Goal: Transaction & Acquisition: Obtain resource

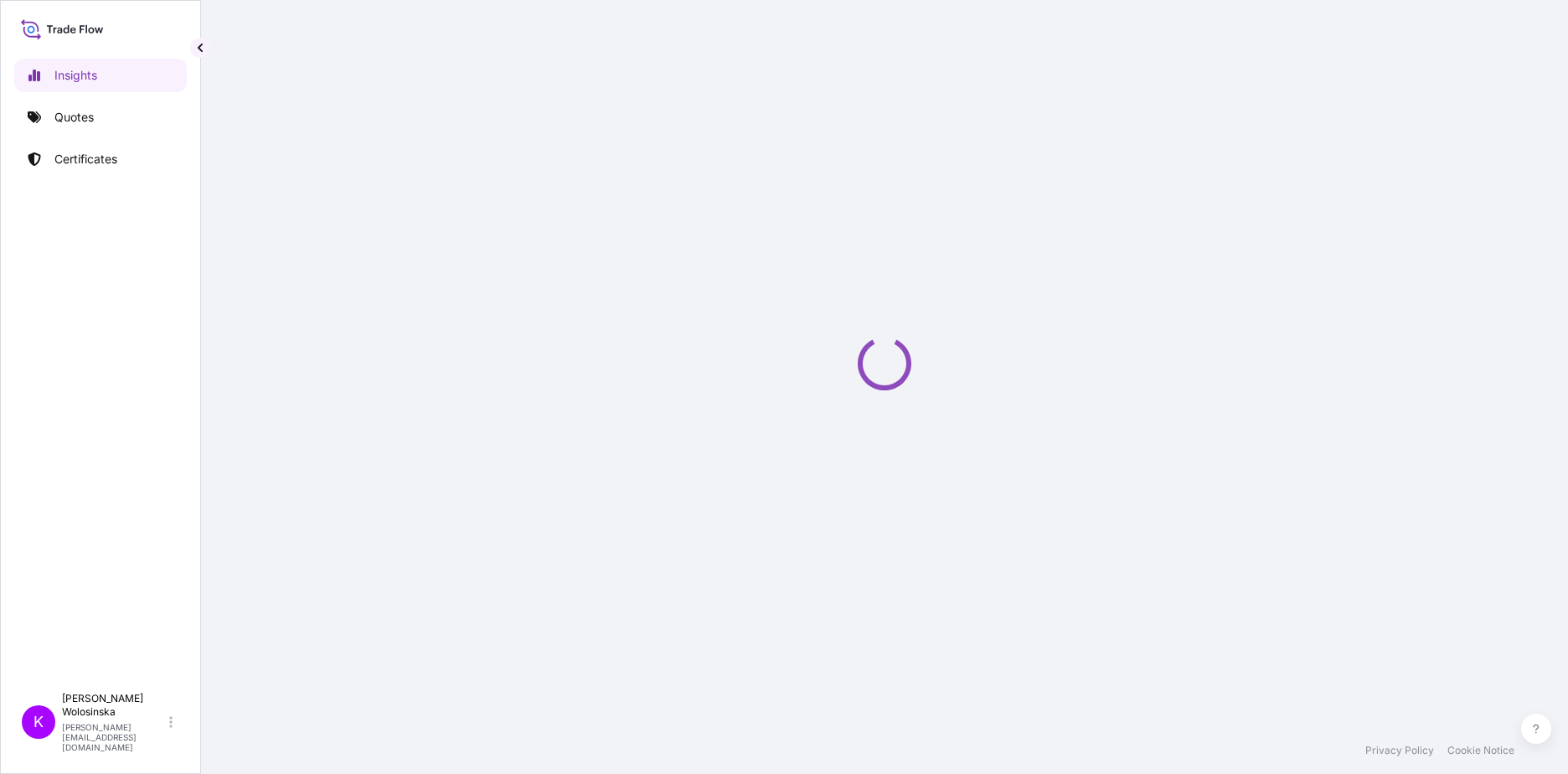
select select "2025"
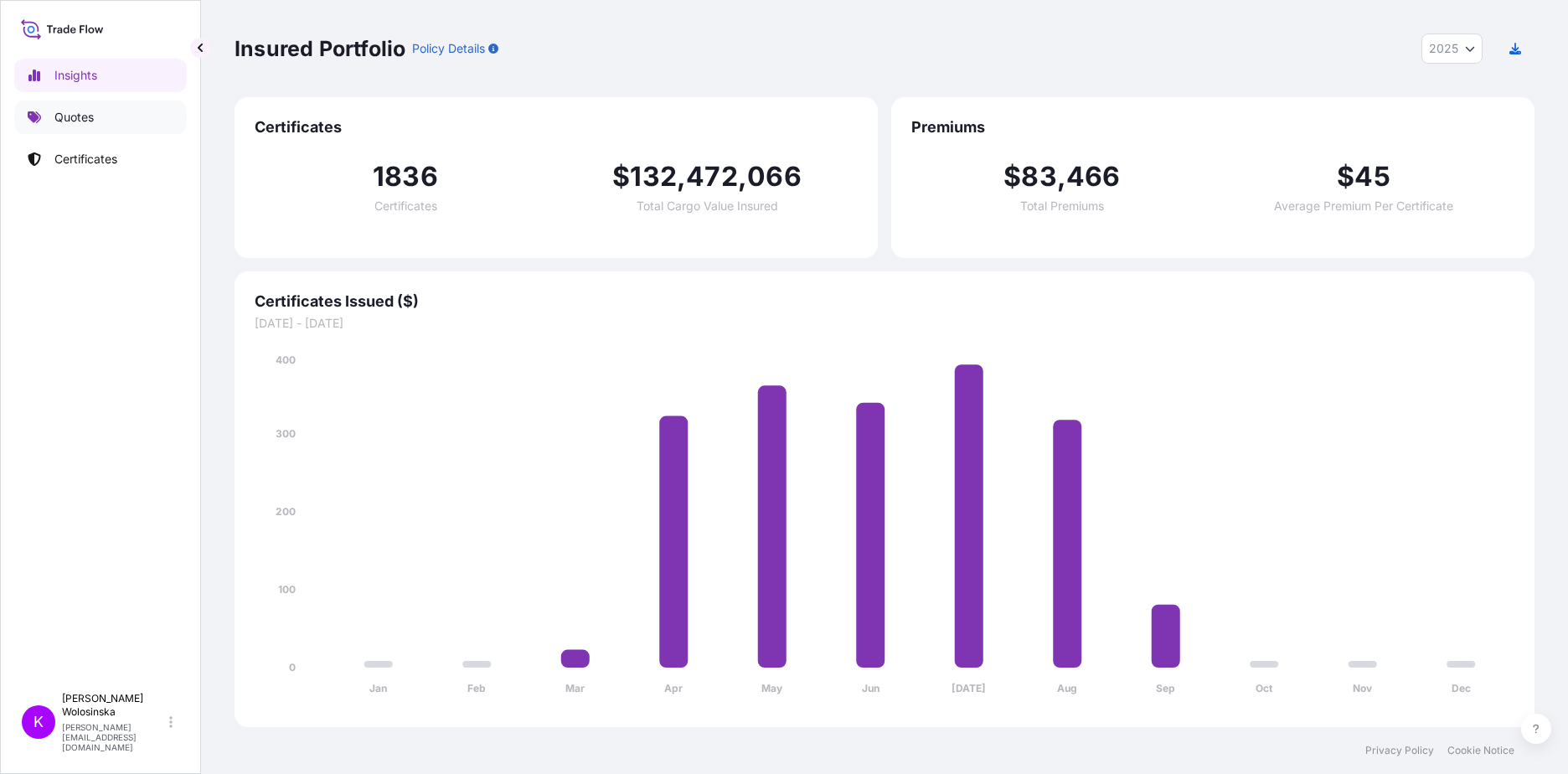
click at [97, 129] on link "Quotes" at bounding box center [100, 118] width 172 height 34
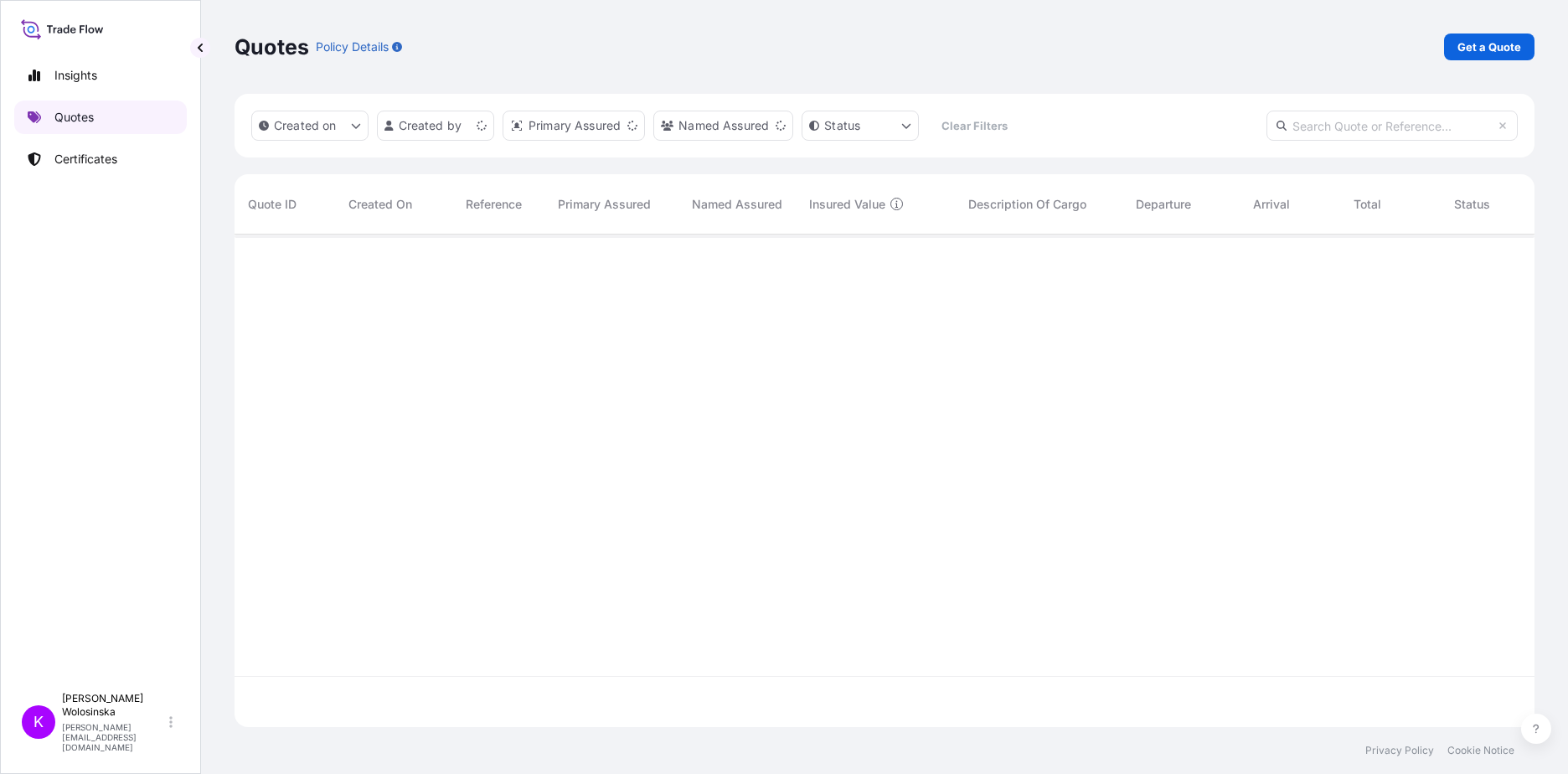
scroll to position [489, 1288]
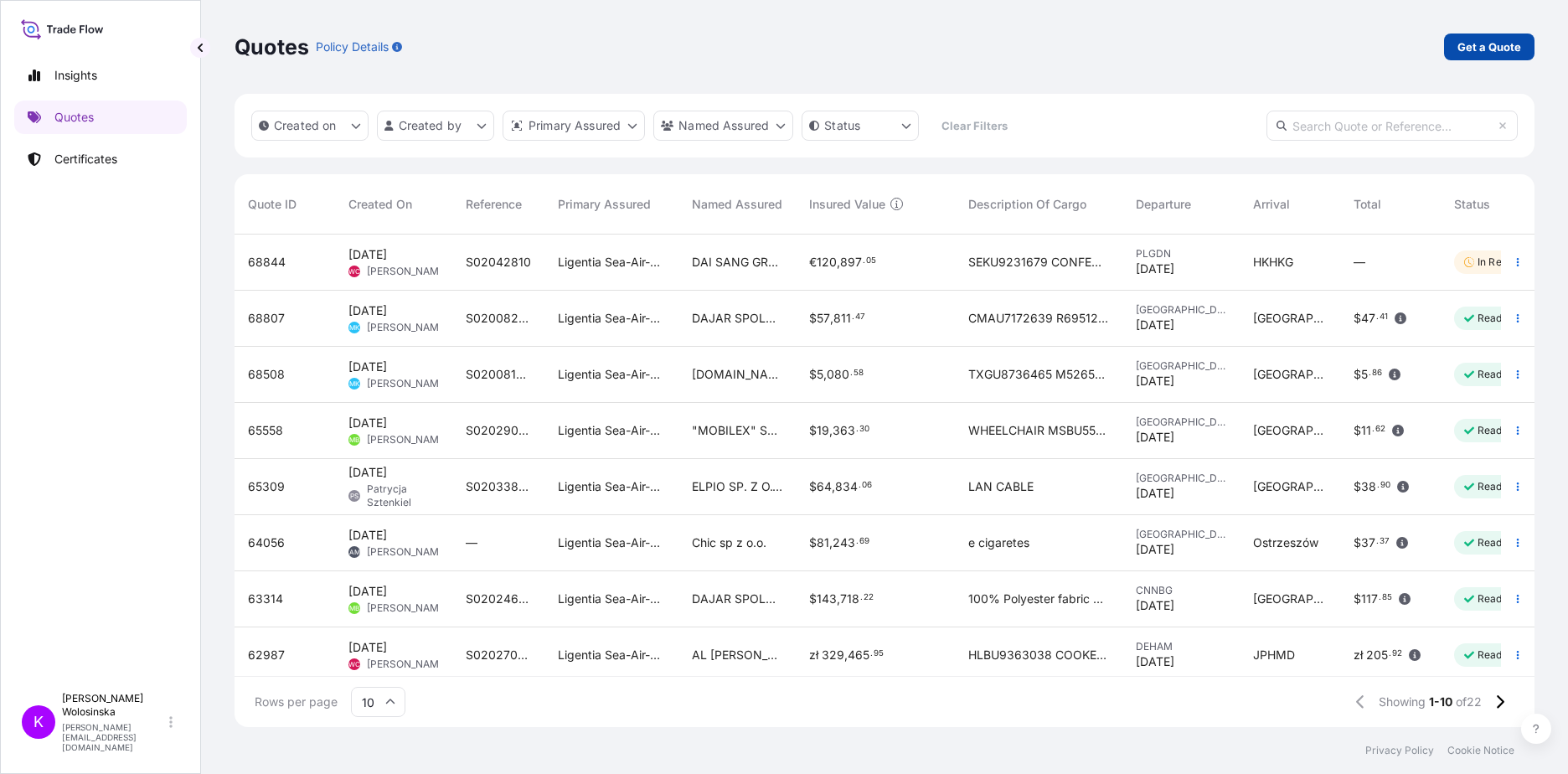
click at [1478, 48] on p "Get a Quote" at bounding box center [1489, 46] width 63 height 17
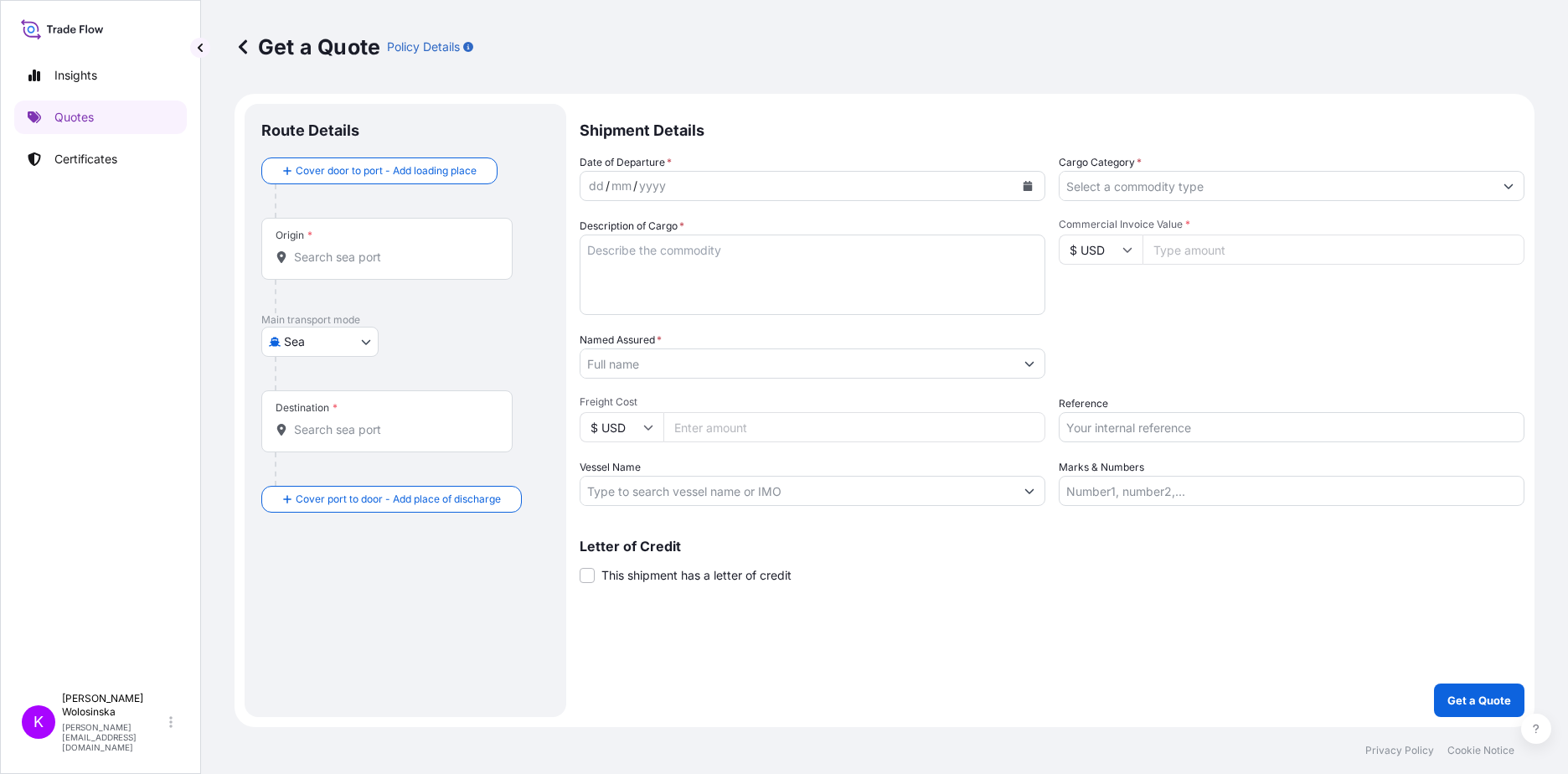
click at [354, 269] on div "Origin *" at bounding box center [387, 248] width 251 height 62
click at [354, 265] on input "Origin *" at bounding box center [392, 257] width 197 height 17
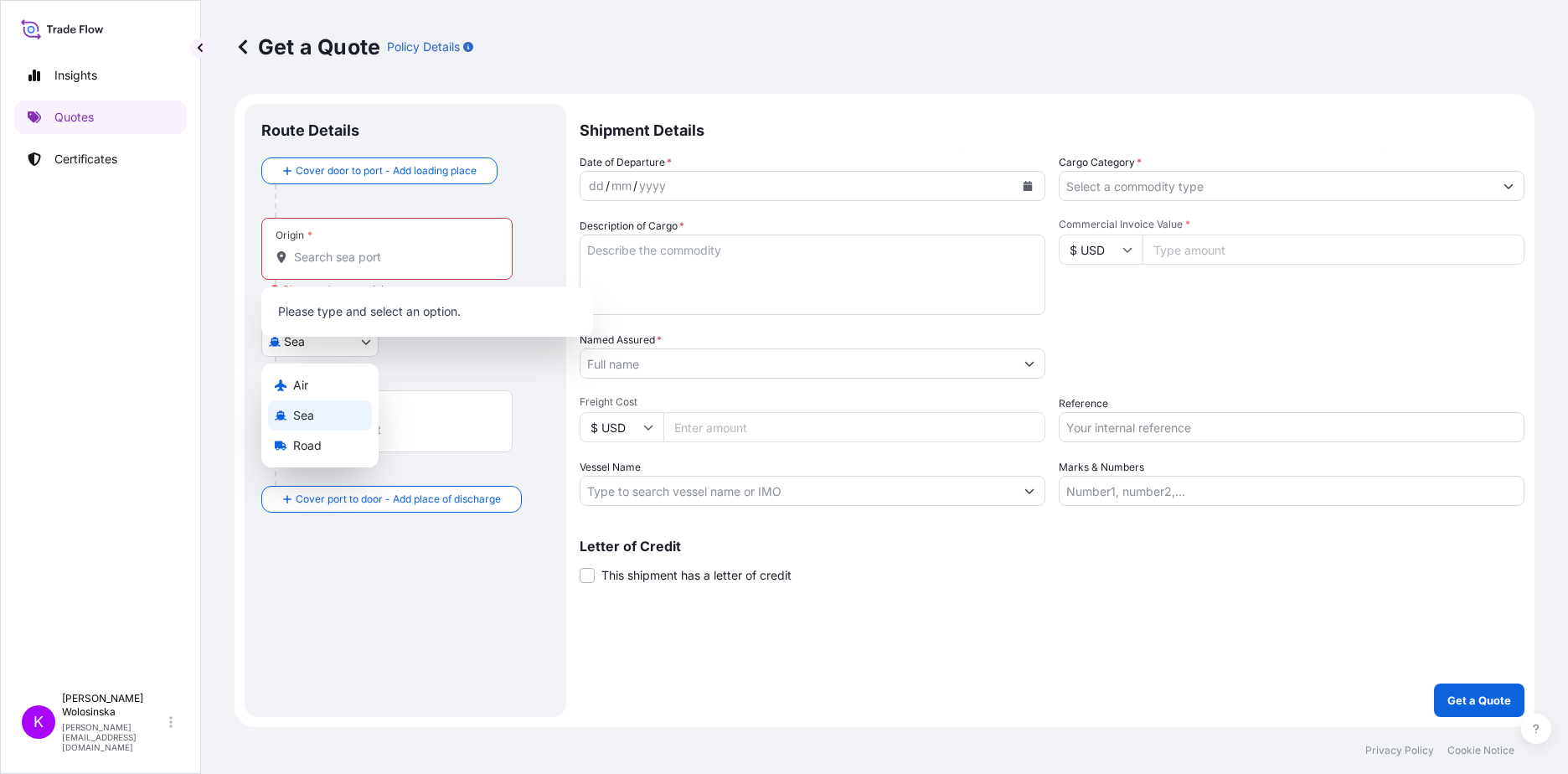
click at [281, 348] on body "0 options available. Insights Quotes Certificates K [PERSON_NAME] [PERSON_NAME]…" at bounding box center [784, 387] width 1568 height 774
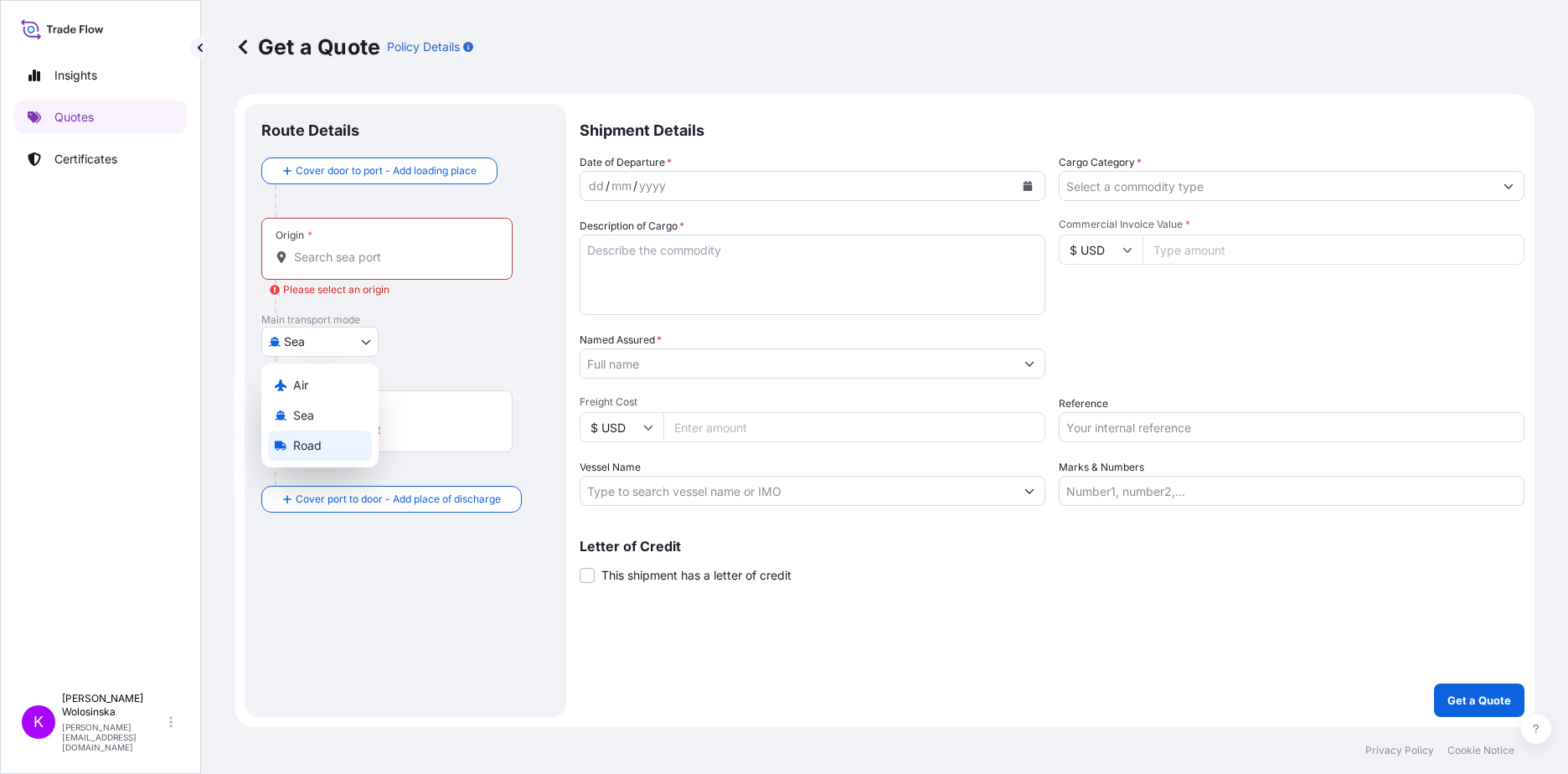
click at [313, 441] on span "Road" at bounding box center [307, 445] width 29 height 17
select select "Road"
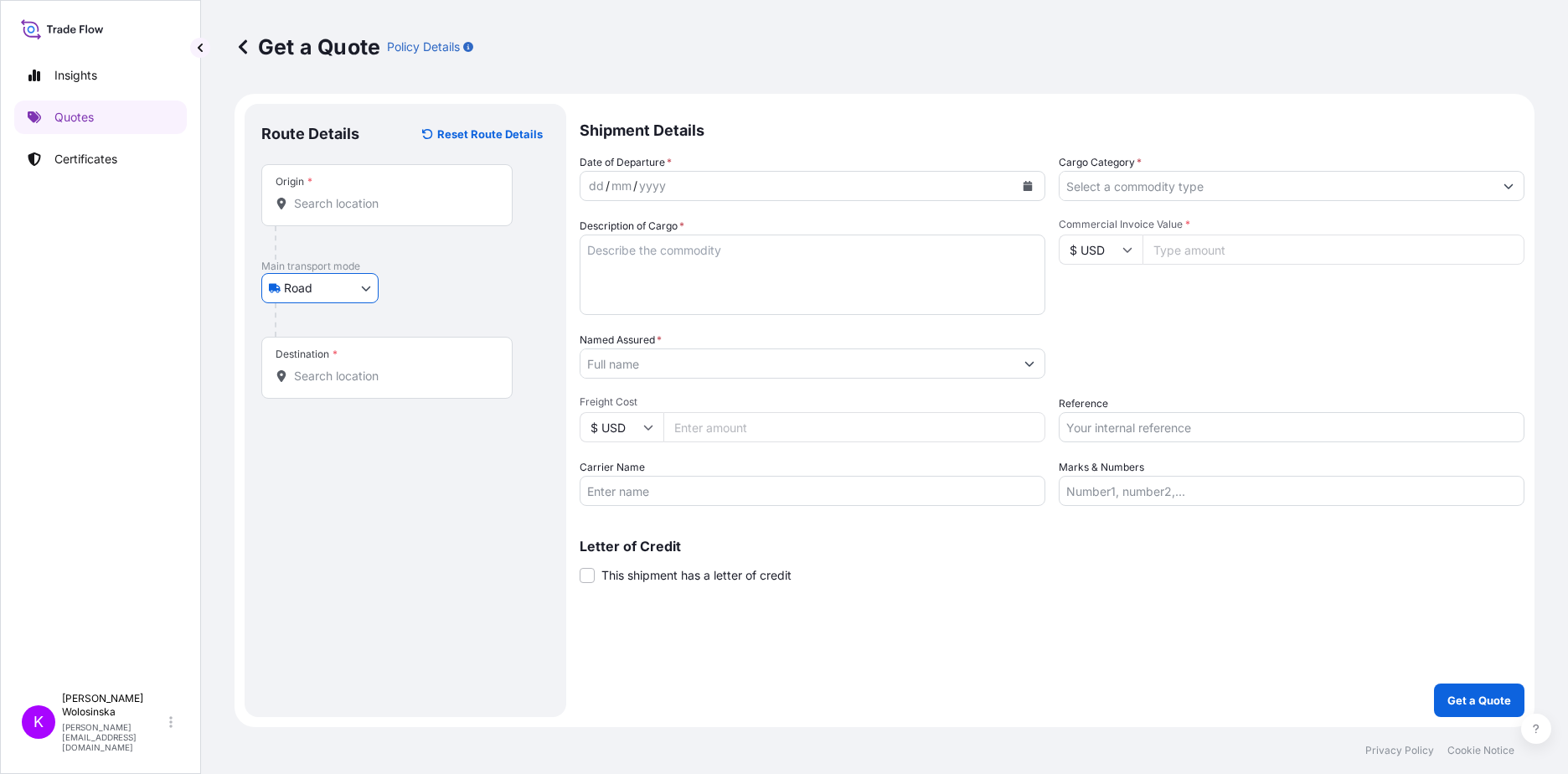
click at [1108, 426] on input "Reference" at bounding box center [1291, 427] width 465 height 30
paste input "GAX2509000431"
type input "GAX2509000431"
click at [1028, 185] on icon "Calendar" at bounding box center [1028, 186] width 9 height 10
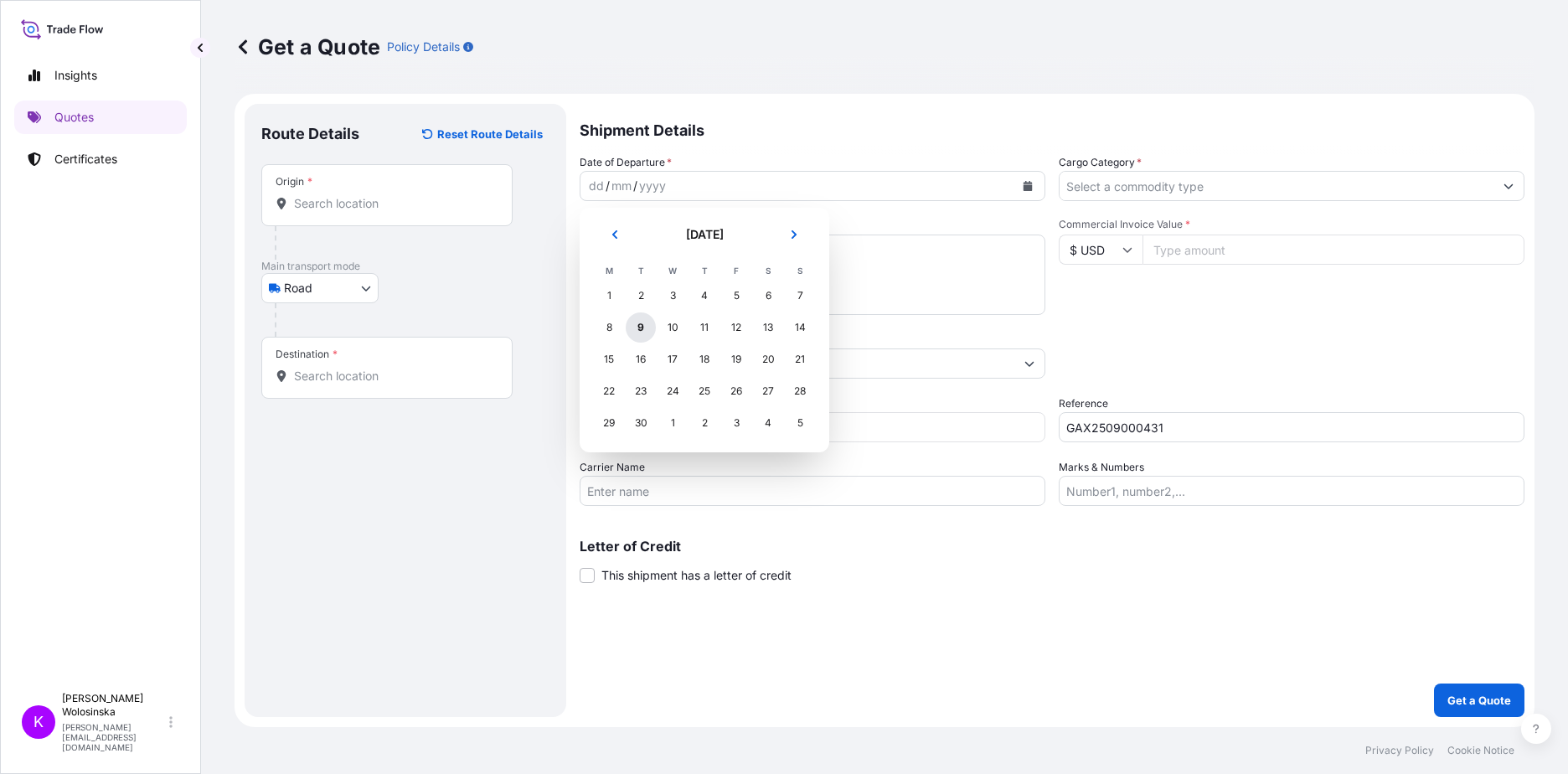
click at [645, 321] on div "9" at bounding box center [641, 328] width 30 height 30
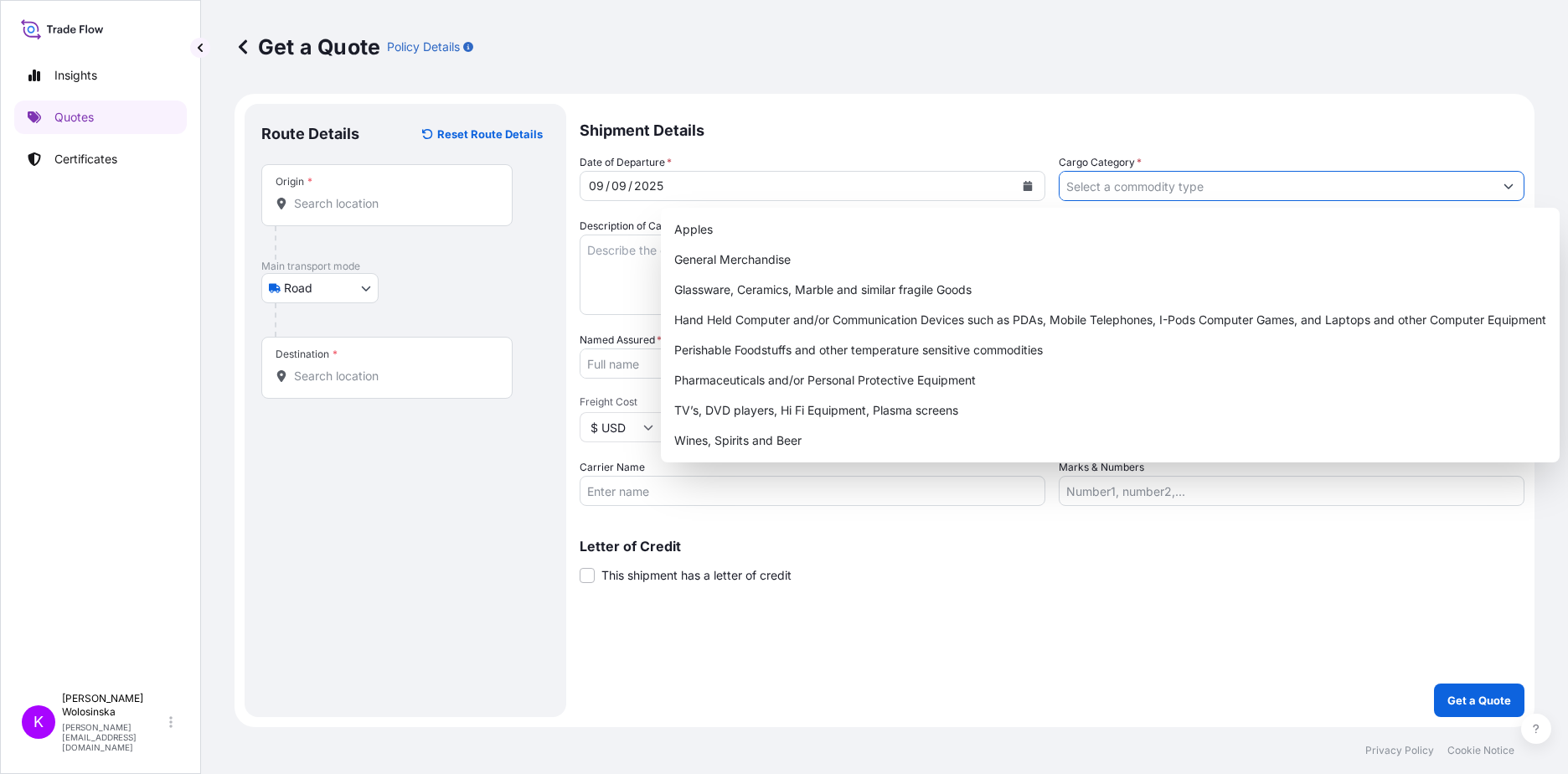
click at [1121, 184] on input "Cargo Category *" at bounding box center [1276, 186] width 434 height 30
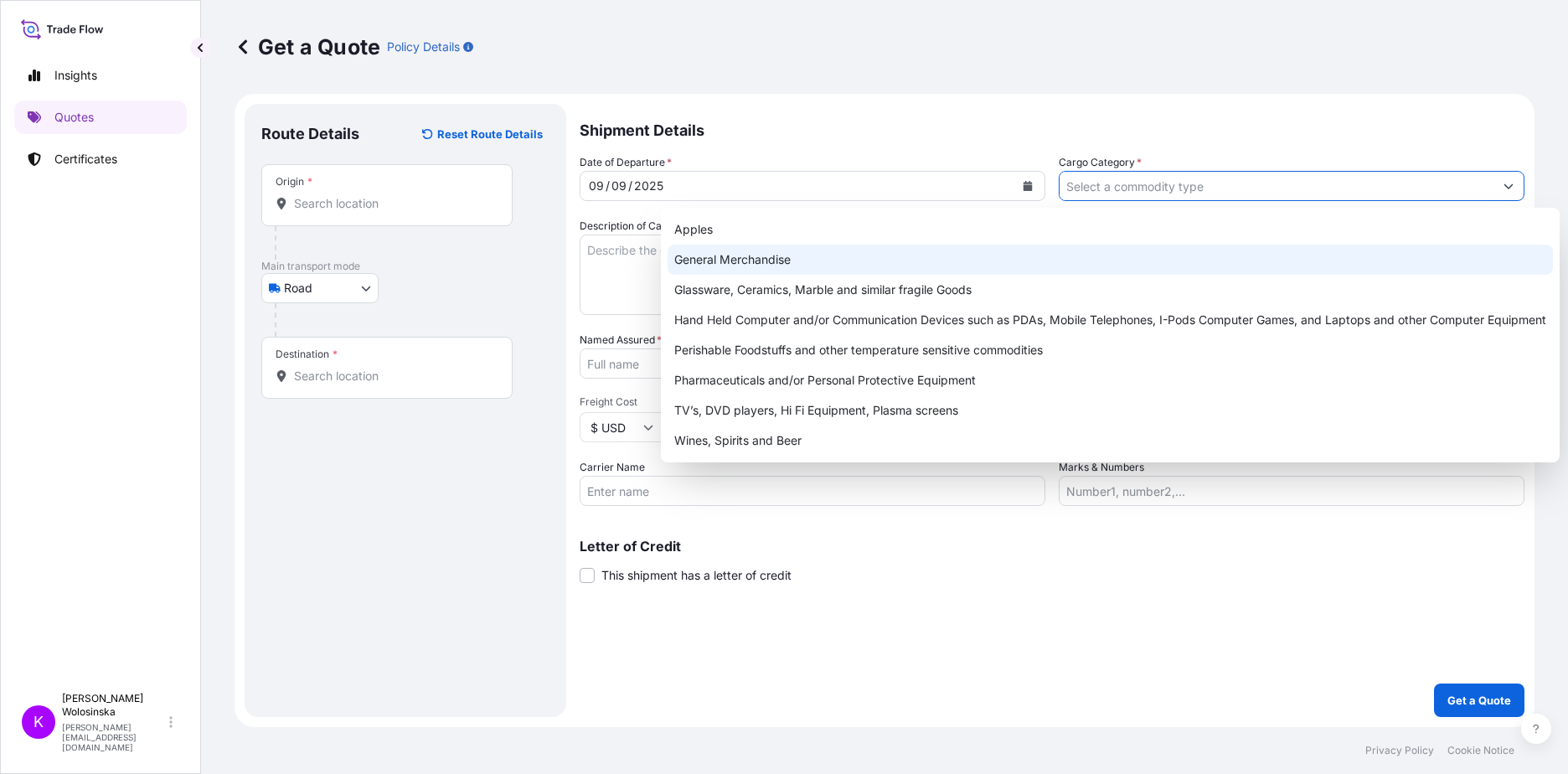
click at [1078, 259] on div "General Merchandise" at bounding box center [1110, 260] width 885 height 30
type input "General Merchandise"
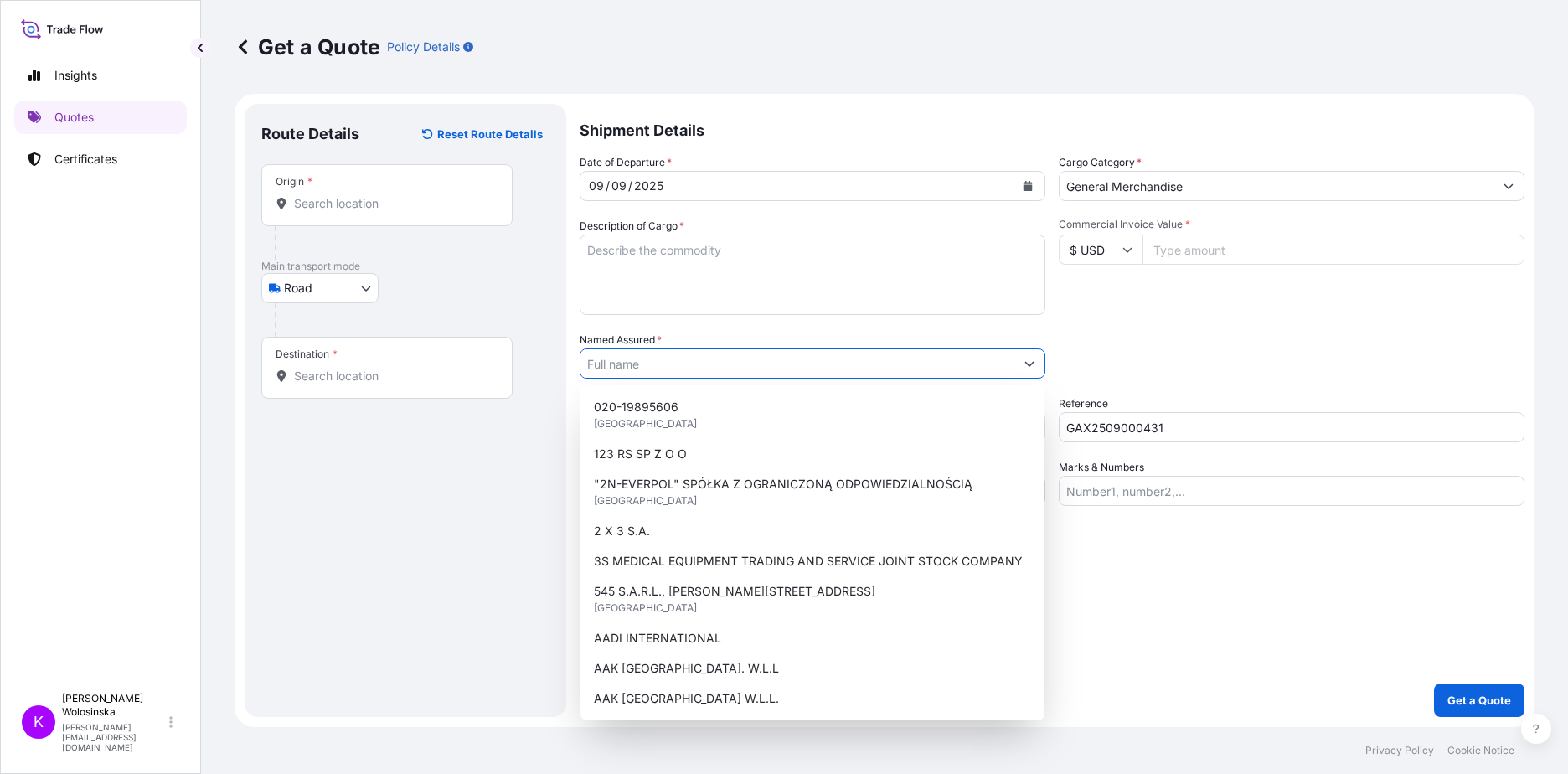
click at [723, 364] on input "Named Assured *" at bounding box center [797, 363] width 434 height 30
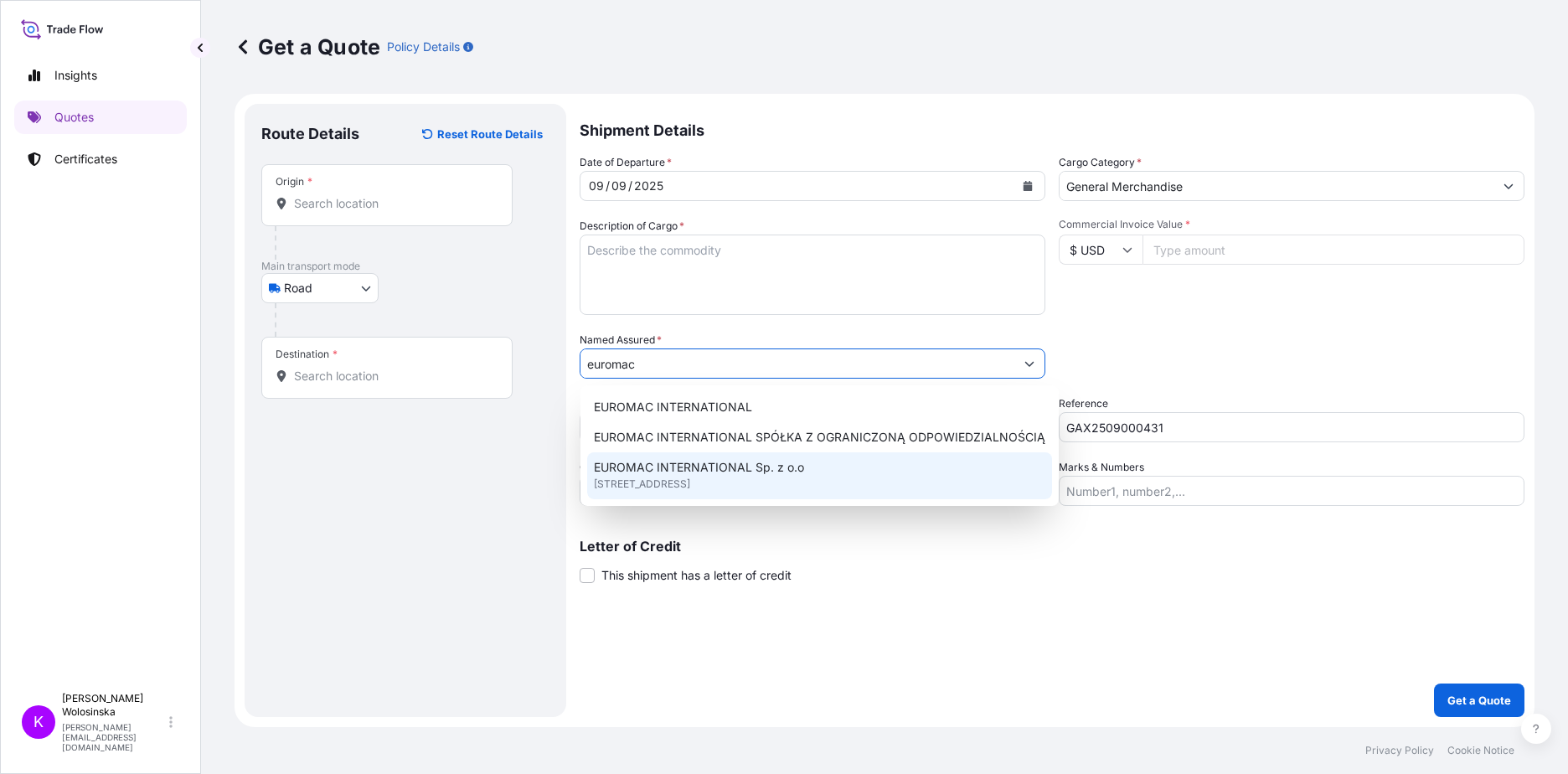
click at [712, 467] on span "EUROMAC INTERNATIONAL Sp. z o.o" at bounding box center [698, 467] width 210 height 17
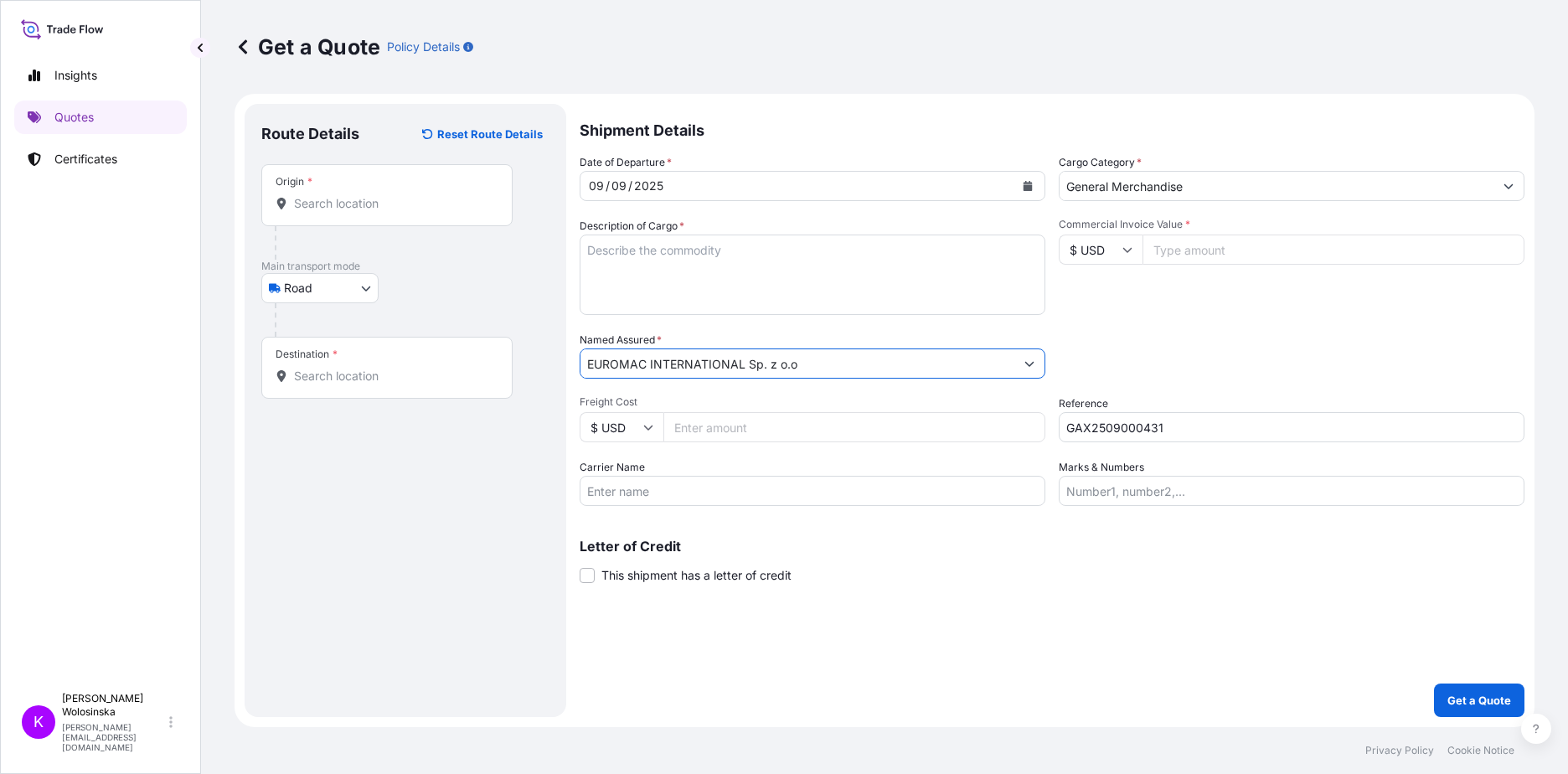
type input "EUROMAC INTERNATIONAL Sp. z o.o"
click at [1088, 249] on input "$ USD" at bounding box center [1101, 250] width 84 height 30
click at [1078, 294] on div "€ EUR" at bounding box center [1100, 295] width 71 height 32
type input "€ EUR"
click at [1167, 260] on input "Commercial Invoice Value *" at bounding box center [1333, 250] width 382 height 30
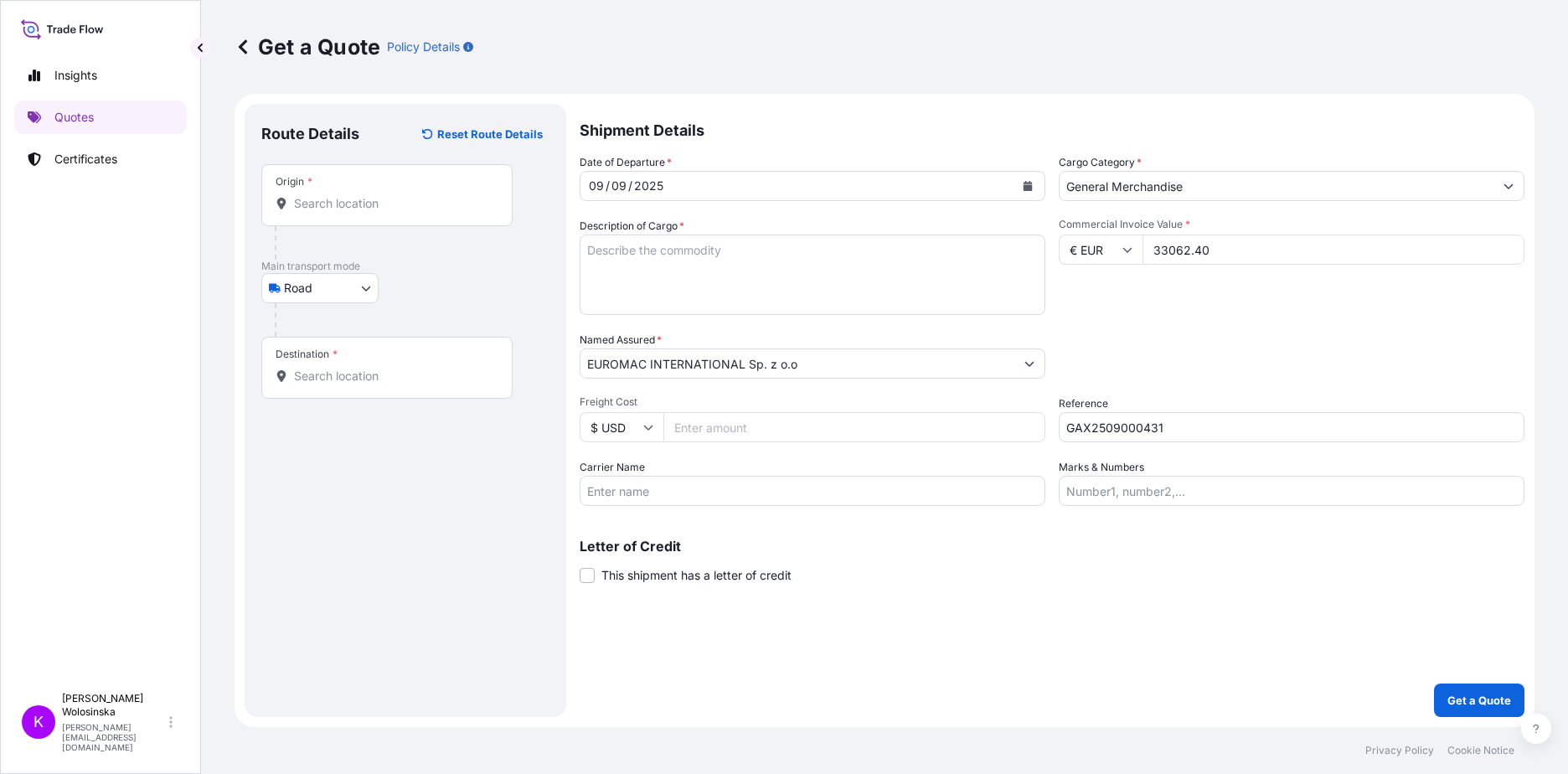
type input "33062.40"
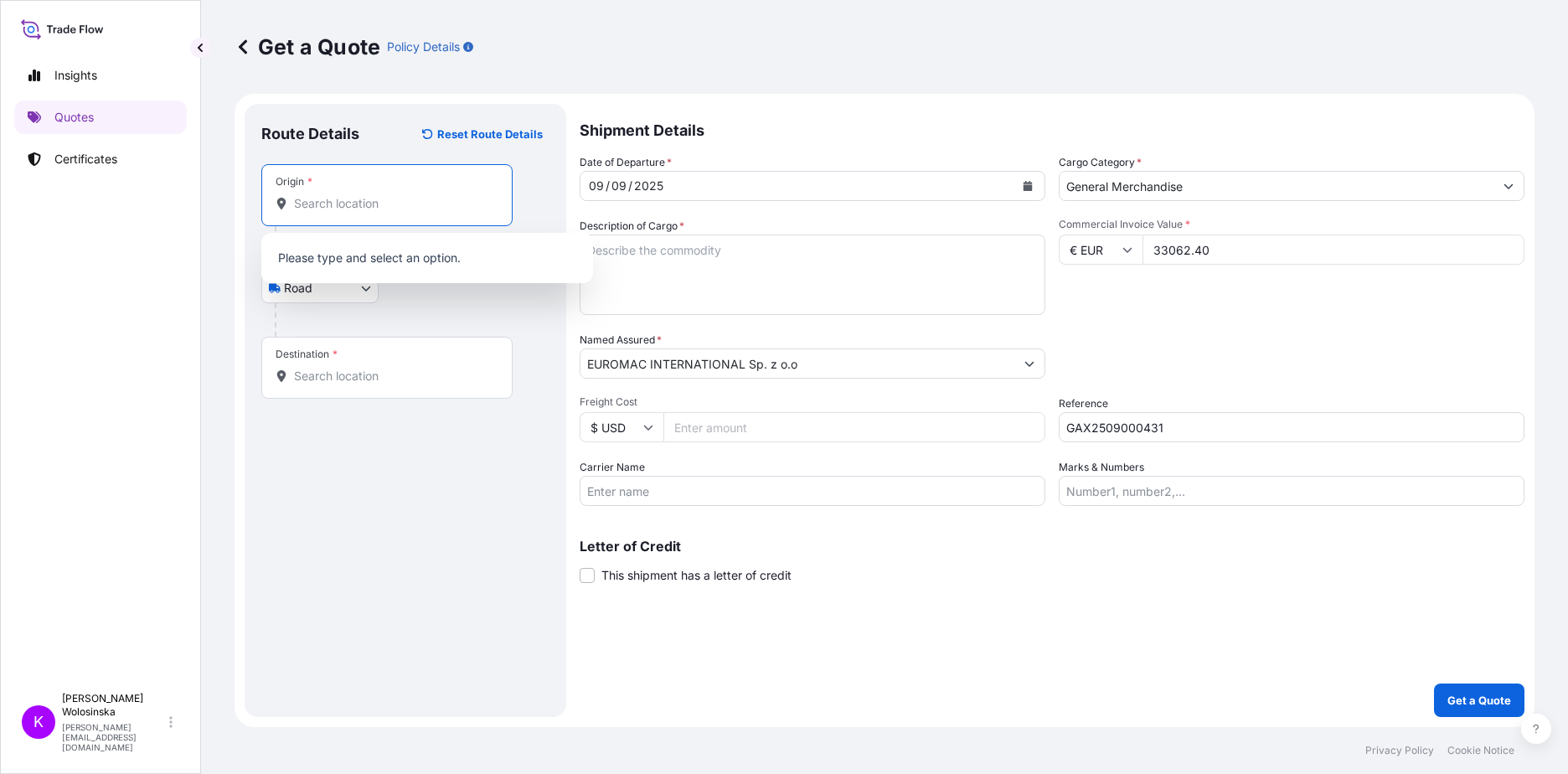
click at [378, 196] on input "Origin *" at bounding box center [392, 204] width 197 height 17
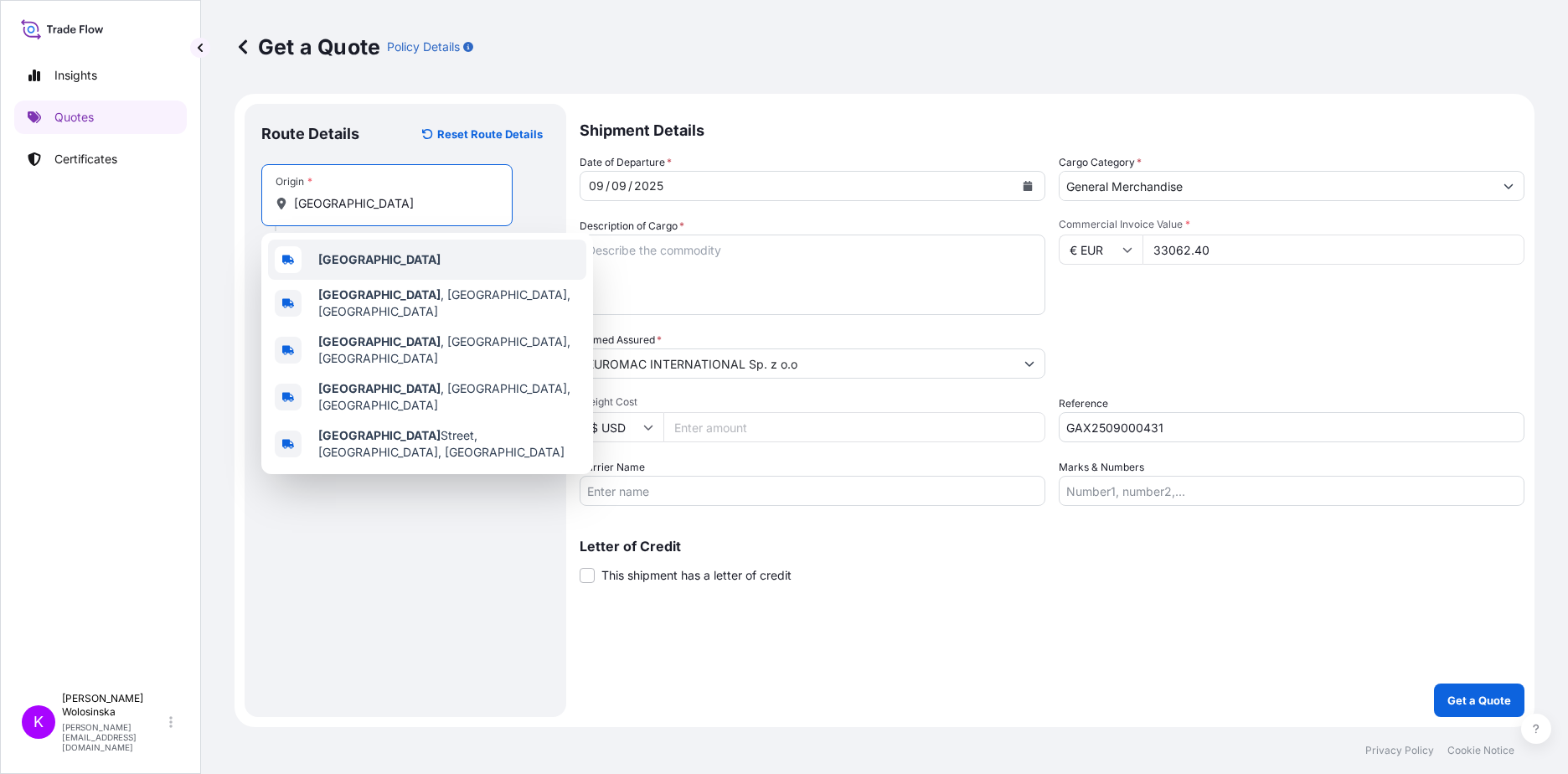
click at [354, 260] on b "[GEOGRAPHIC_DATA]" at bounding box center [379, 259] width 122 height 14
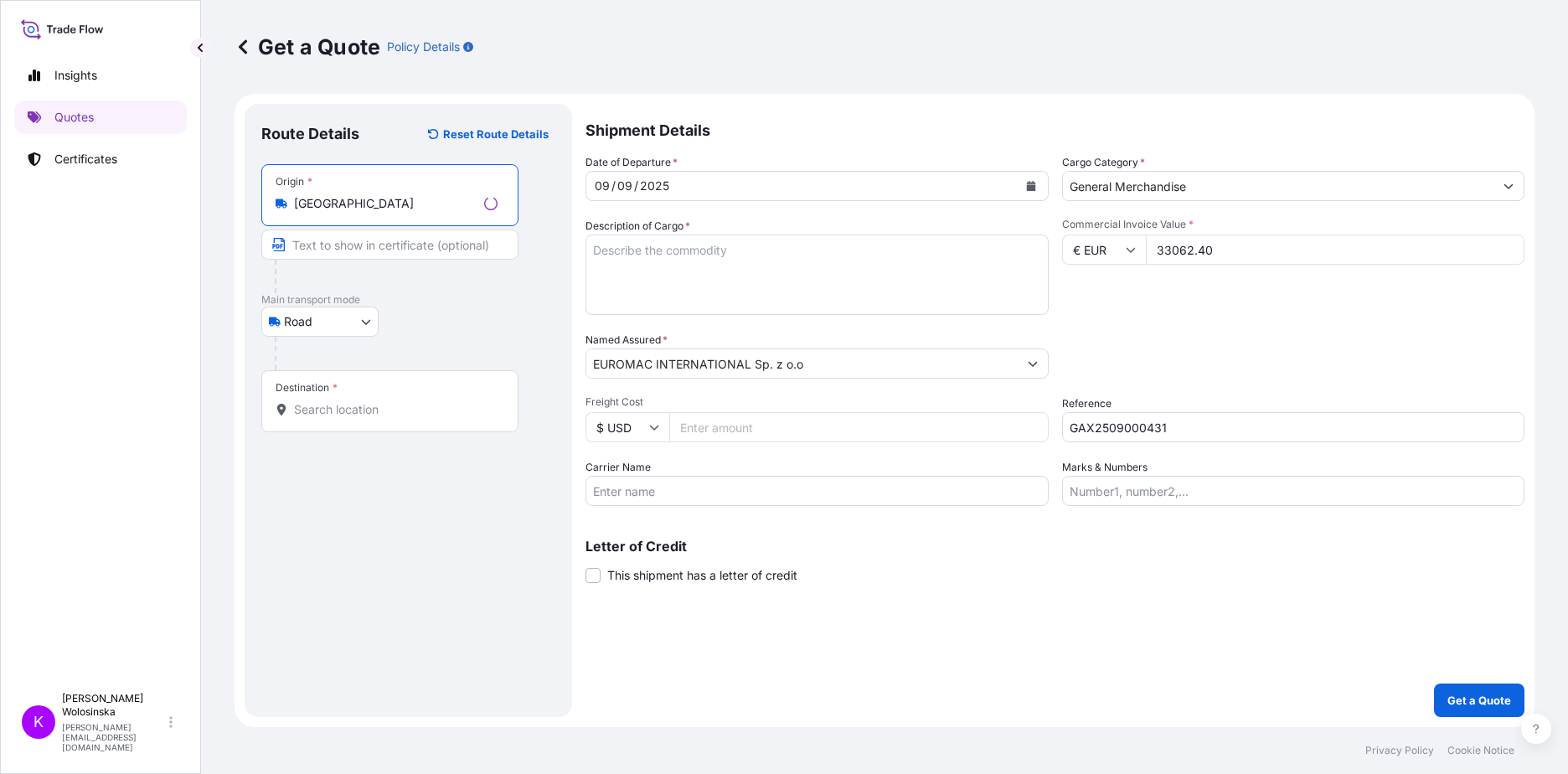
type input "[GEOGRAPHIC_DATA]"
click at [339, 395] on div "Destination *" at bounding box center [390, 401] width 257 height 62
click at [339, 401] on input "Destination *" at bounding box center [396, 409] width 204 height 17
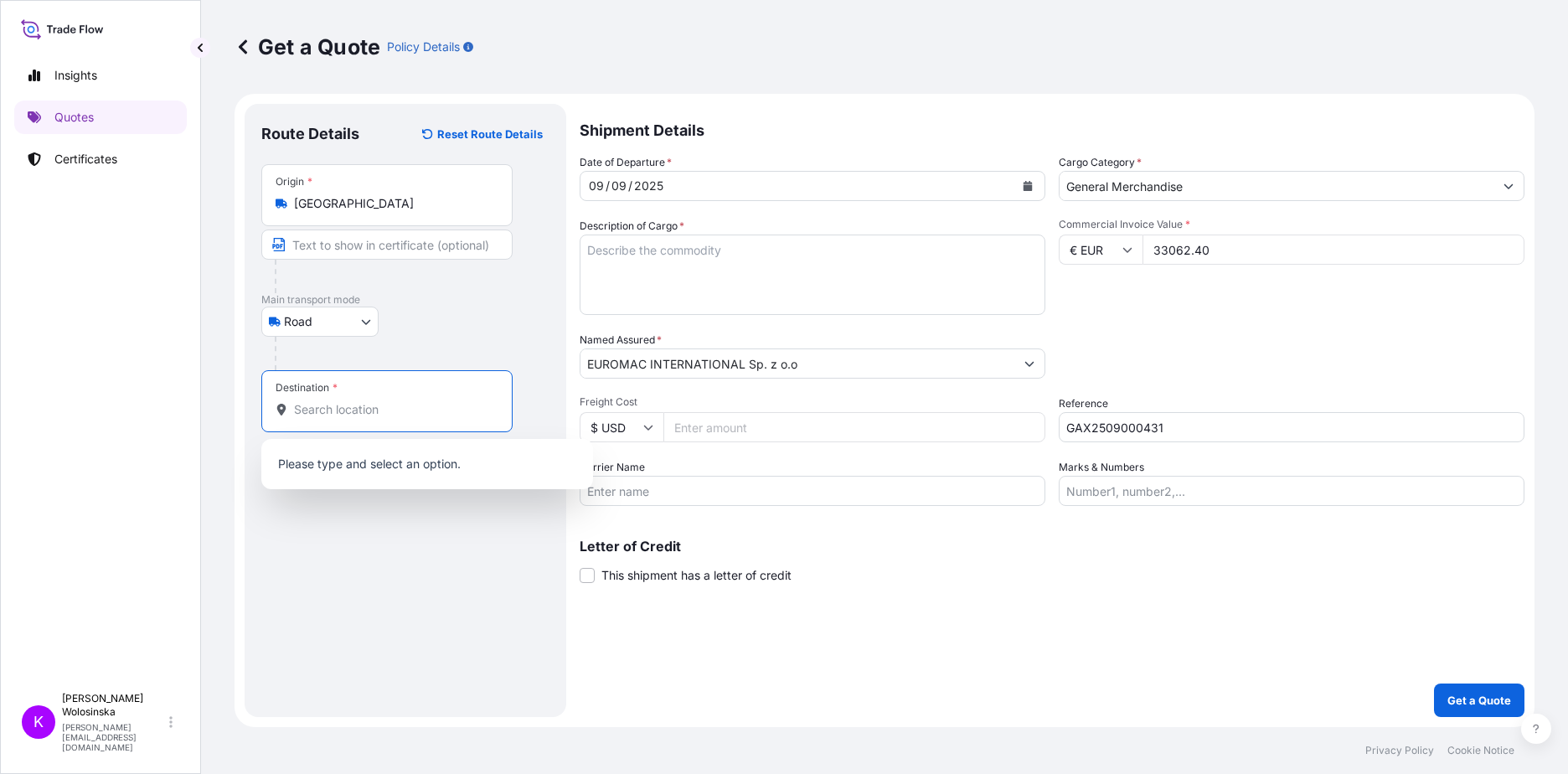
click at [330, 405] on input "Destination *" at bounding box center [392, 409] width 197 height 17
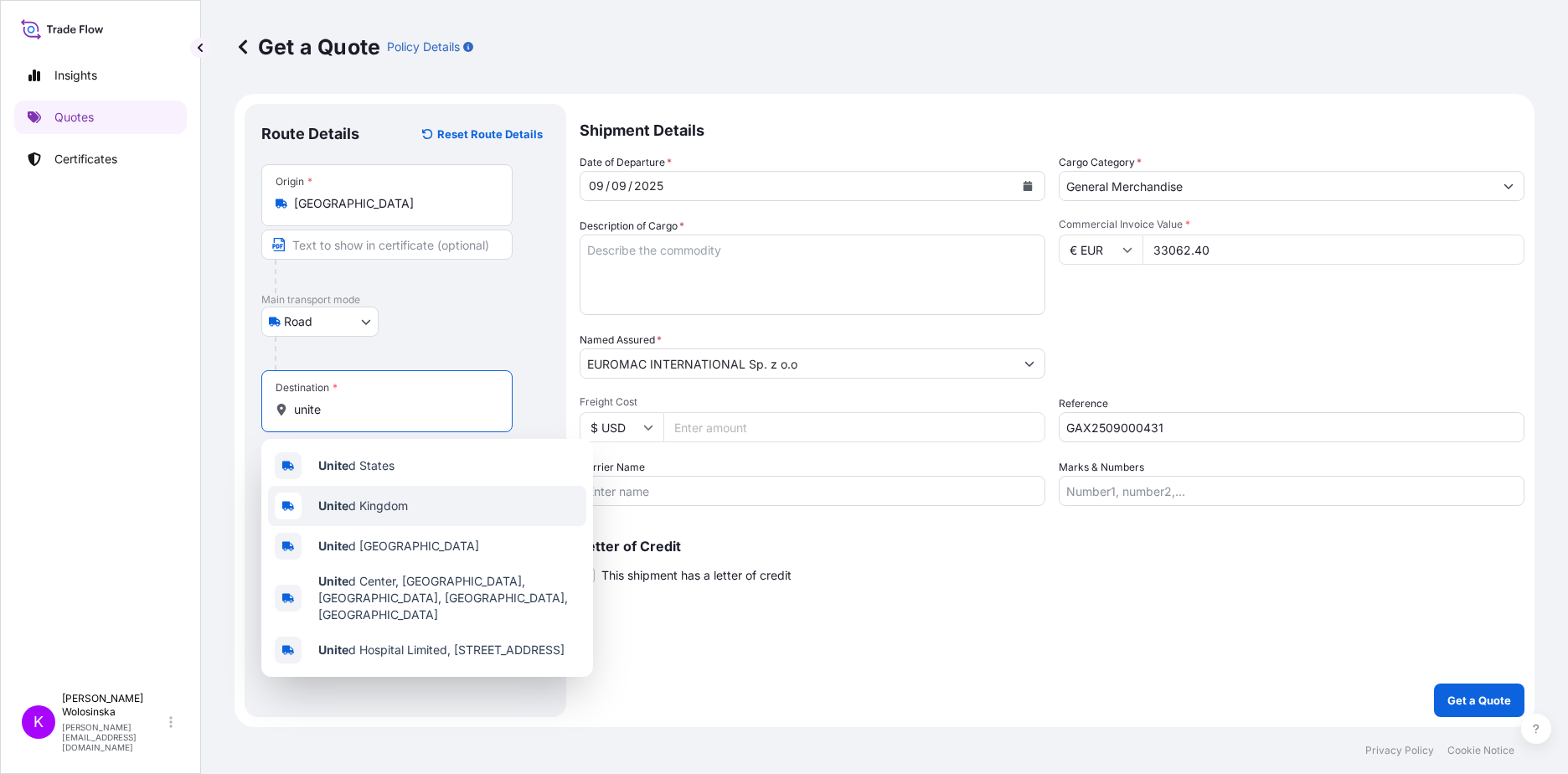
click at [451, 512] on div "Unite d Kingdom" at bounding box center [427, 505] width 318 height 40
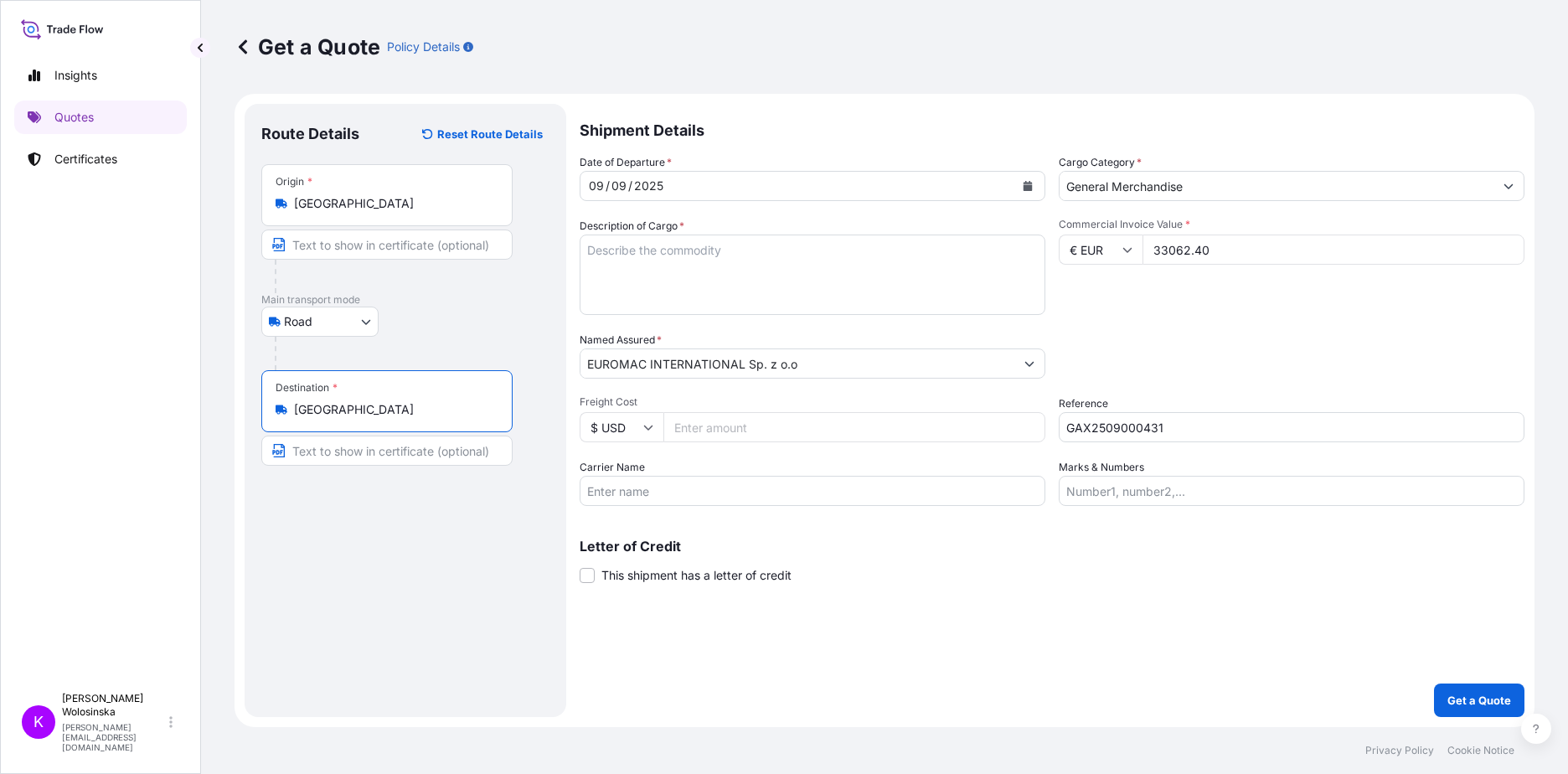
type input "[GEOGRAPHIC_DATA]"
click at [763, 288] on textarea "Description of Cargo *" at bounding box center [812, 275] width 465 height 80
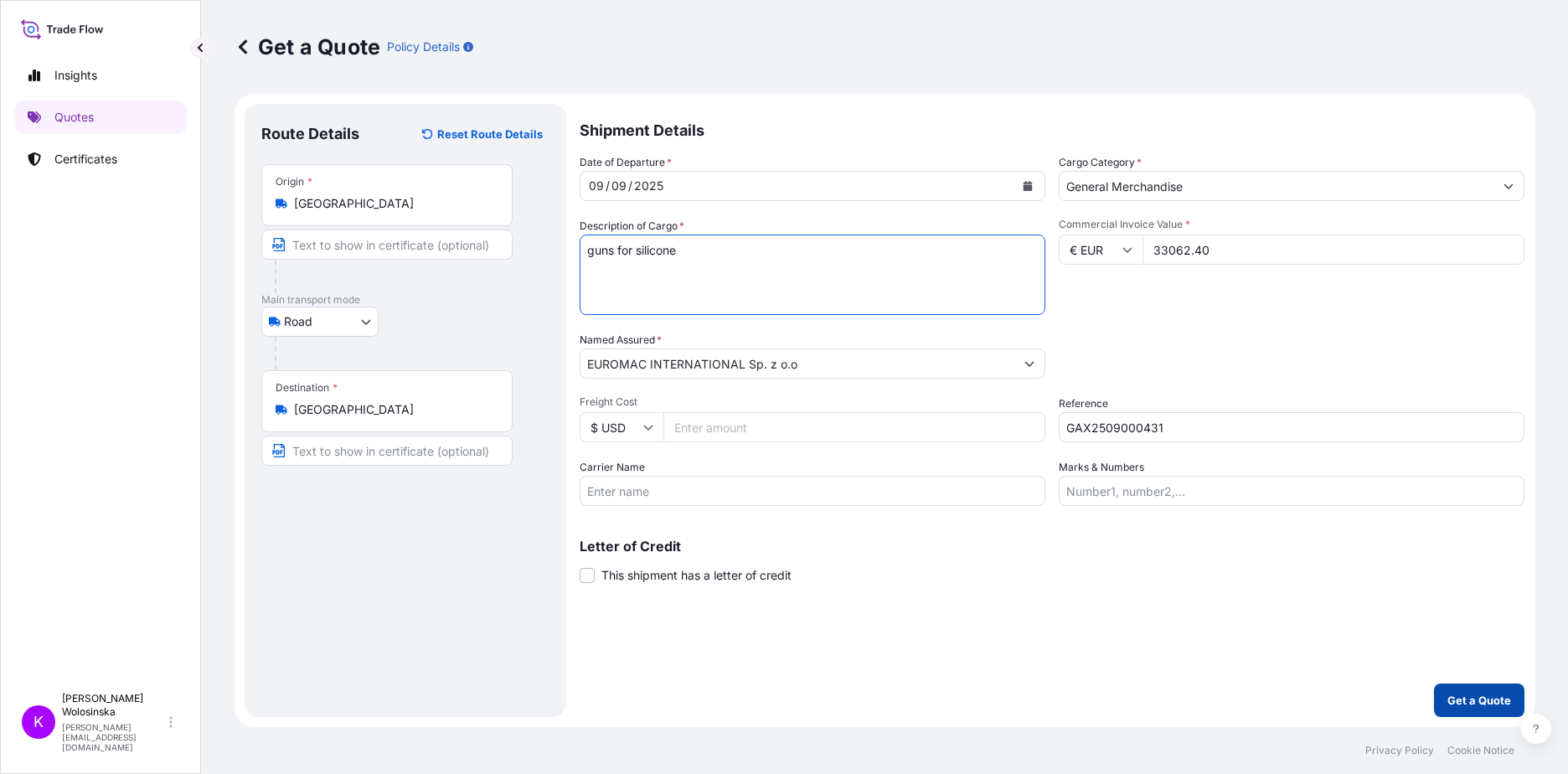
type textarea "guns for silicone"
click at [1446, 698] on button "Get a Quote" at bounding box center [1479, 700] width 90 height 34
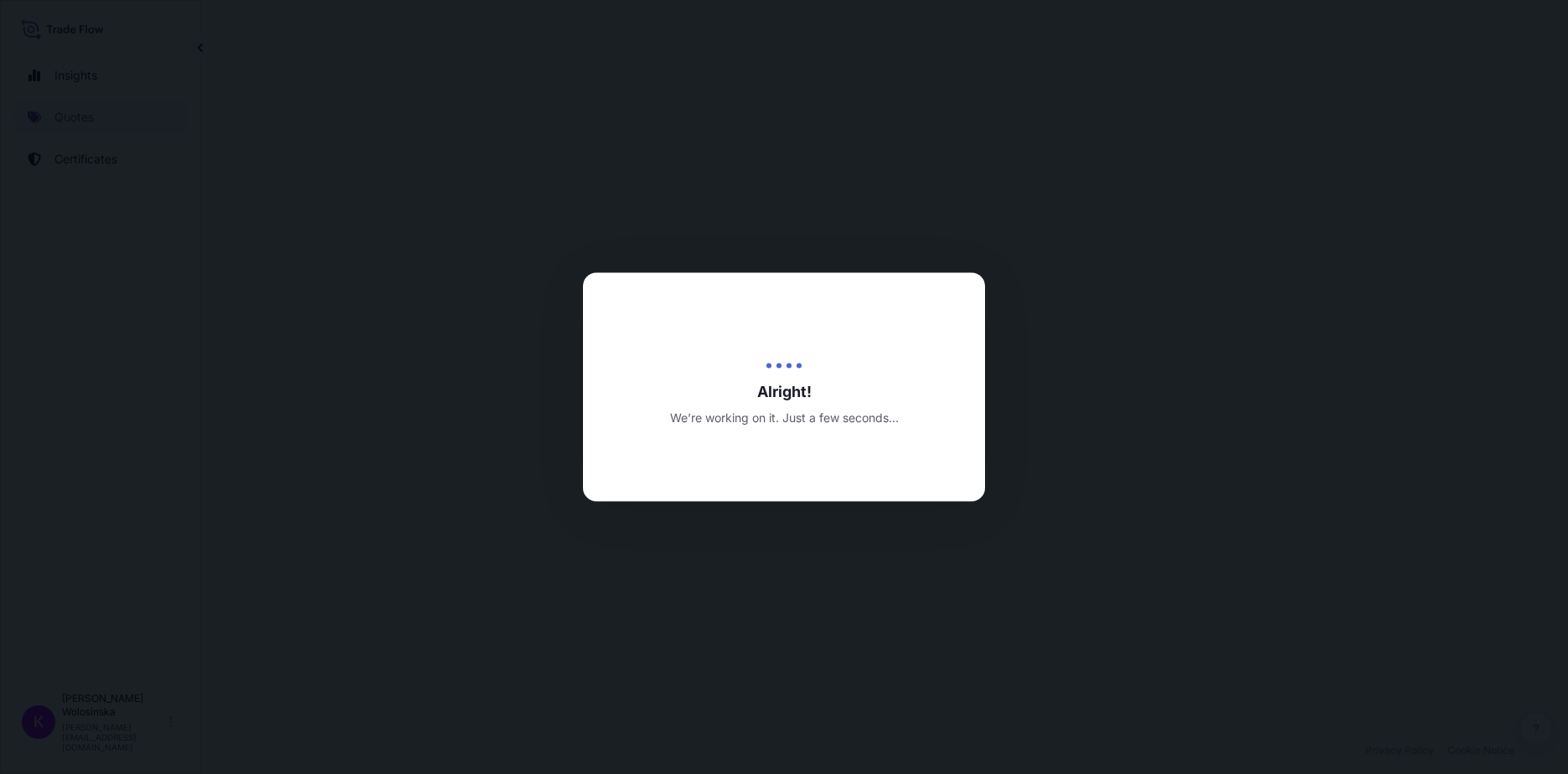
select select "Road"
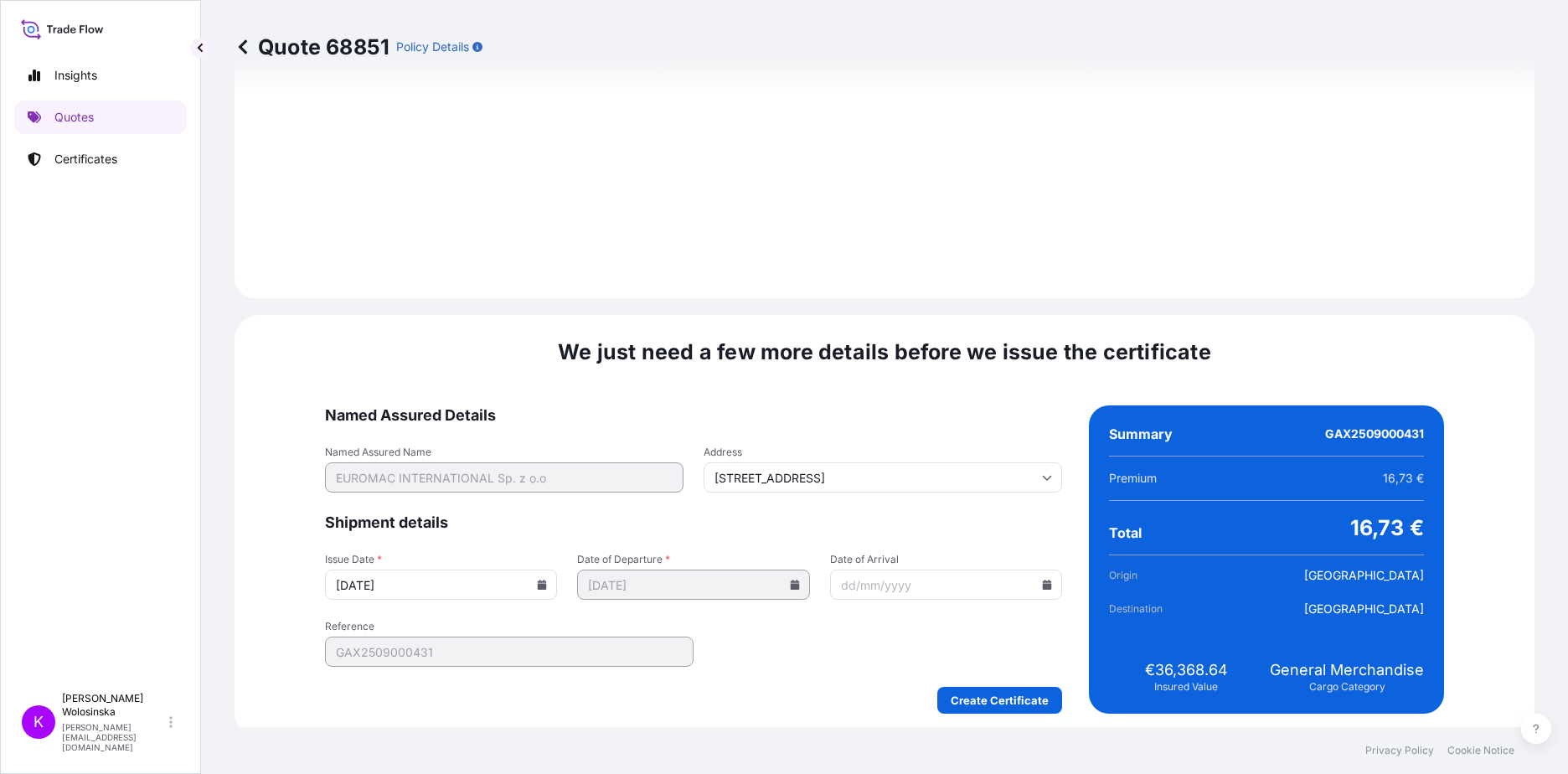
scroll to position [1747, 0]
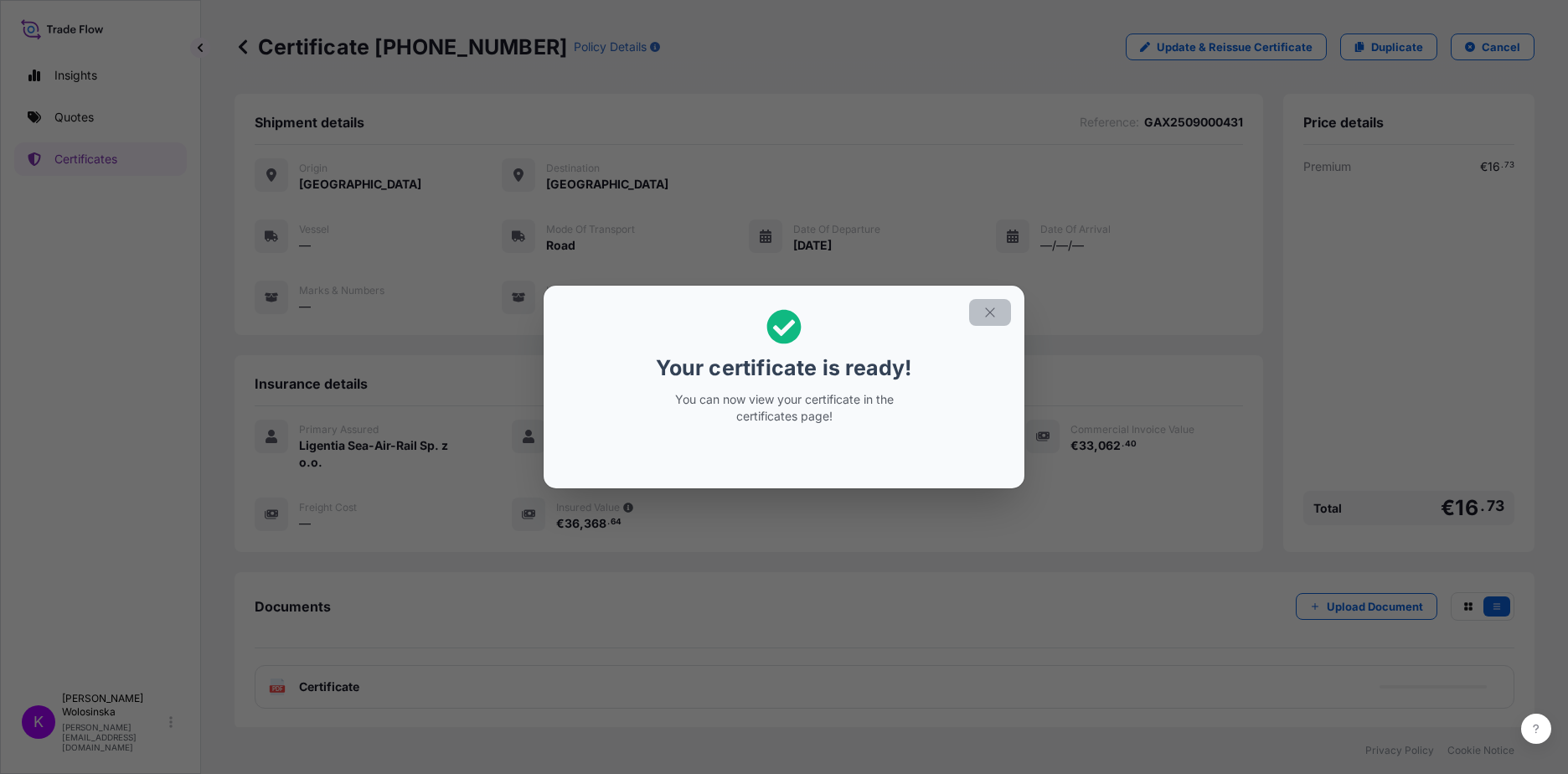
click at [989, 310] on icon "button" at bounding box center [989, 312] width 15 height 15
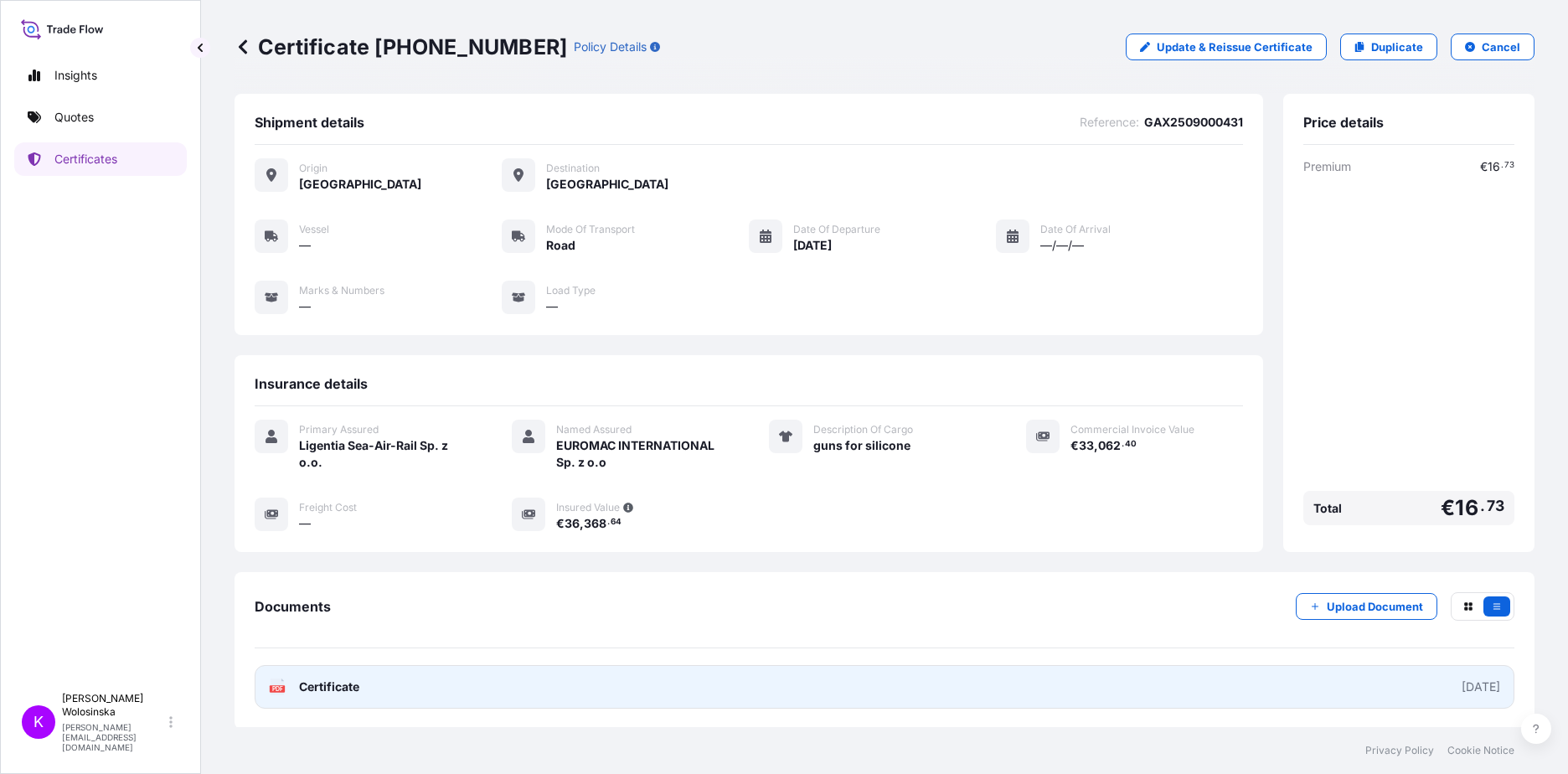
click at [443, 681] on link "PDF Certificate [DATE]" at bounding box center [884, 687] width 1260 height 44
